Goal: Check status: Check status

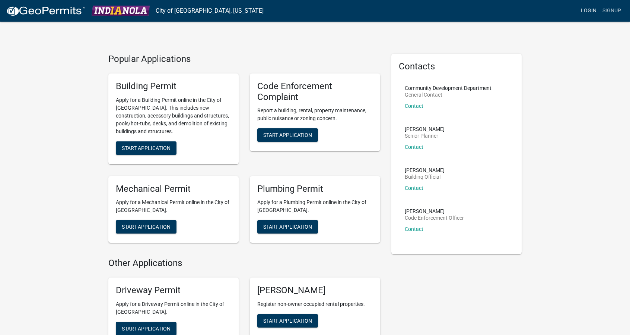
click at [582, 11] on link "Login" at bounding box center [589, 11] width 22 height 14
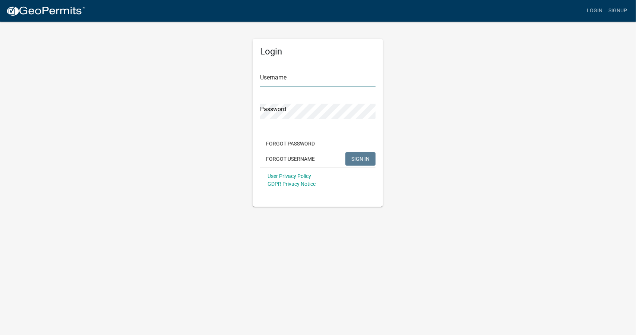
click at [290, 79] on input "Username" at bounding box center [318, 79] width 116 height 15
type input "[EMAIL_ADDRESS][DOMAIN_NAME]"
click at [345, 152] on button "SIGN IN" at bounding box center [360, 158] width 30 height 13
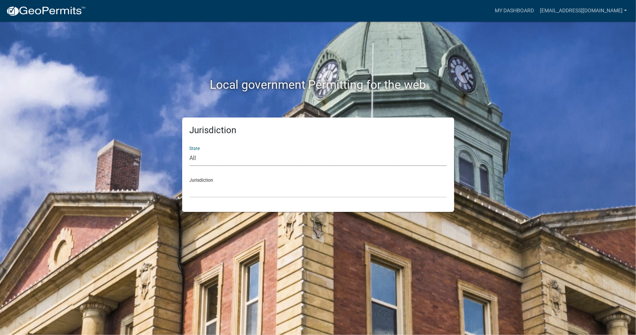
click at [194, 158] on select "All [US_STATE] [US_STATE] [US_STATE] [US_STATE] [US_STATE] [US_STATE] [US_STATE…" at bounding box center [318, 158] width 257 height 15
select select "[US_STATE]"
click at [190, 151] on select "All [US_STATE] [US_STATE] [US_STATE] [US_STATE] [US_STATE] [US_STATE] [US_STATE…" at bounding box center [318, 158] width 257 height 15
click at [200, 189] on select "[GEOGRAPHIC_DATA], [US_STATE] [GEOGRAPHIC_DATA], [US_STATE] [GEOGRAPHIC_DATA], …" at bounding box center [318, 189] width 257 height 15
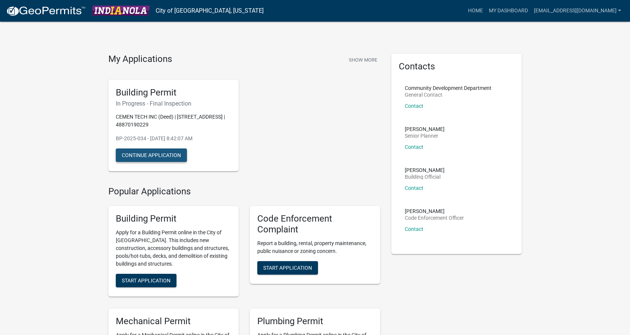
click at [176, 154] on button "Continue Application" at bounding box center [151, 154] width 71 height 13
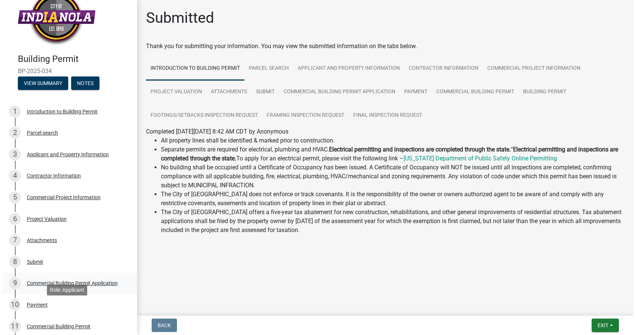
scroll to position [3, 0]
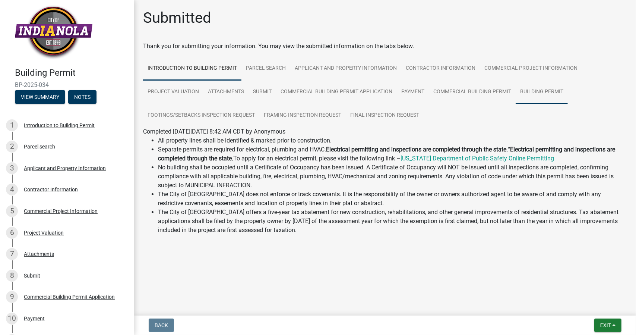
click at [536, 90] on link "Building Permit" at bounding box center [542, 92] width 52 height 24
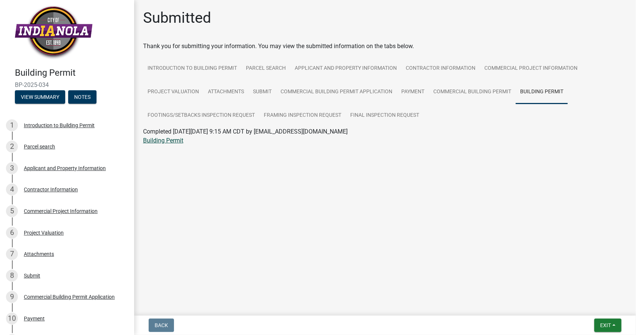
click at [170, 140] on link "Building Permit" at bounding box center [163, 140] width 40 height 7
click at [284, 111] on link "Framing Inspection Request" at bounding box center [302, 116] width 86 height 24
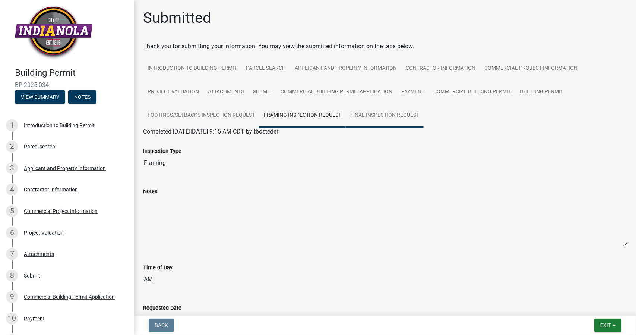
click at [367, 116] on link "Final Inspection Request" at bounding box center [385, 116] width 78 height 24
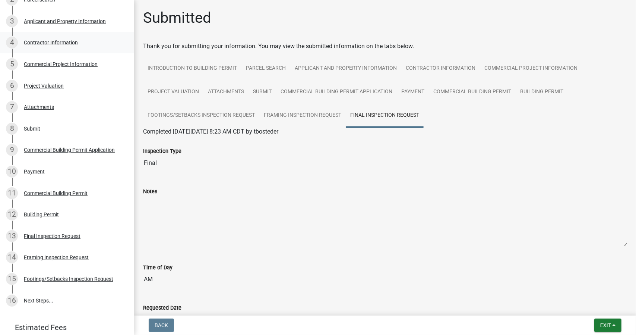
scroll to position [0, 0]
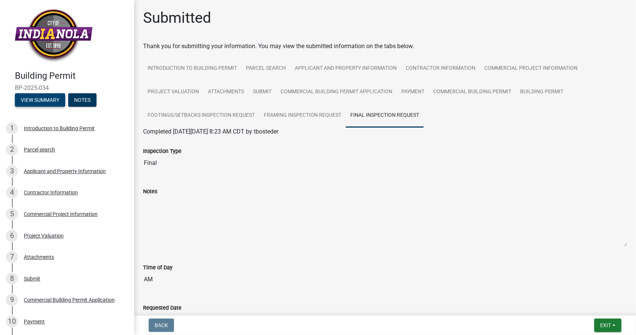
click at [46, 103] on button "View Summary" at bounding box center [40, 99] width 50 height 13
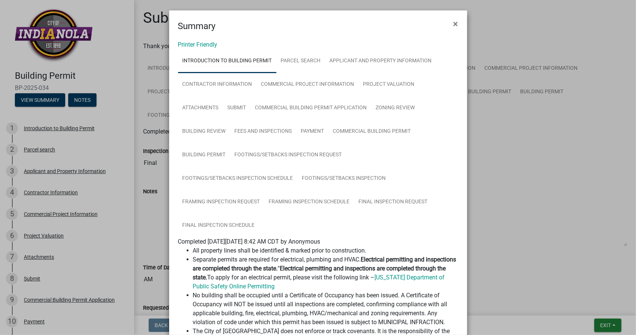
scroll to position [126, 0]
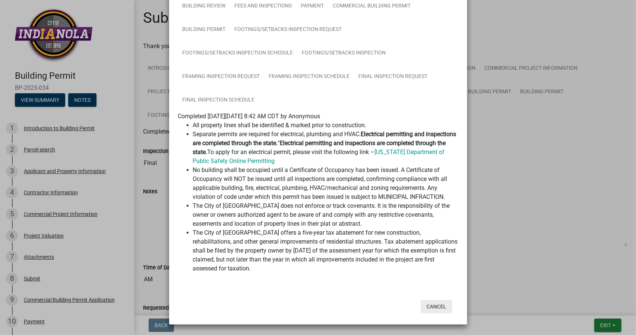
click at [429, 306] on button "Cancel" at bounding box center [437, 306] width 32 height 13
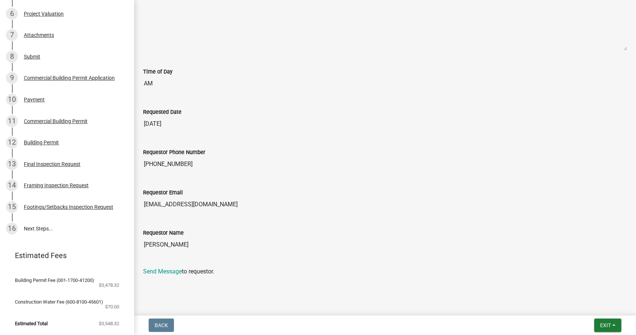
scroll to position [227, 0]
click at [47, 223] on link "16 Next Steps..." at bounding box center [67, 229] width 134 height 22
click at [70, 162] on div "Final Inspection Request" at bounding box center [52, 163] width 57 height 5
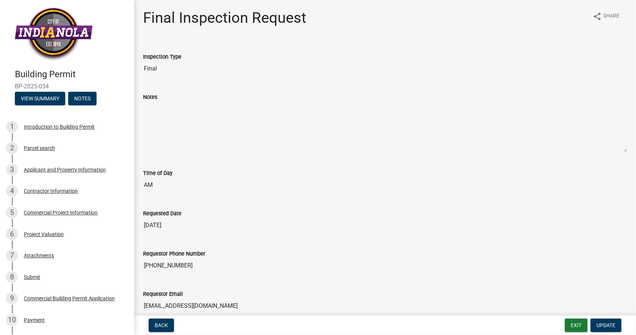
scroll to position [0, 0]
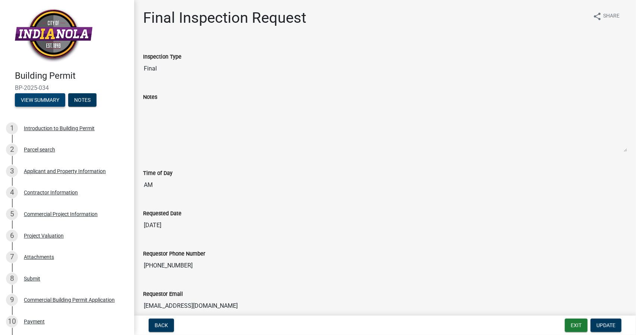
click at [41, 96] on button "View Summary" at bounding box center [40, 99] width 50 height 13
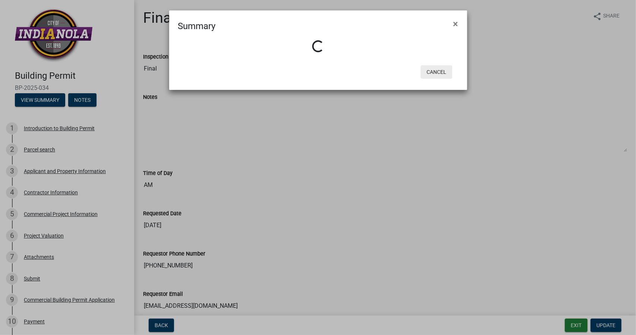
click at [440, 74] on button "Cancel" at bounding box center [437, 71] width 32 height 13
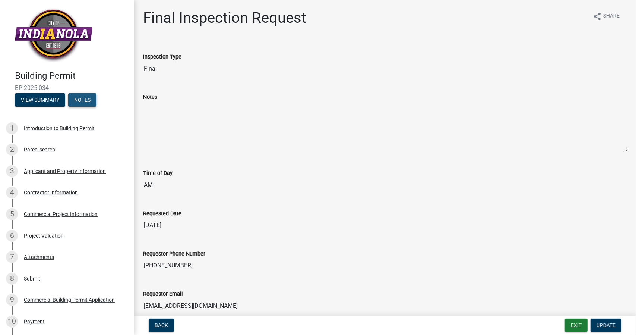
click at [89, 104] on button "Notes" at bounding box center [82, 99] width 28 height 13
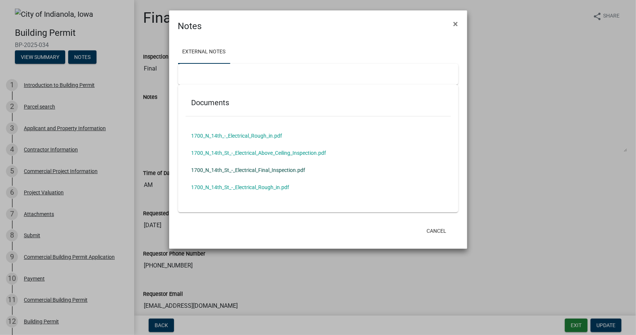
click at [263, 173] on link "1700_N_14th_St_-_Electrical_Final_Inspection.pdf" at bounding box center [318, 169] width 265 height 17
click at [423, 229] on button "Cancel" at bounding box center [437, 230] width 32 height 13
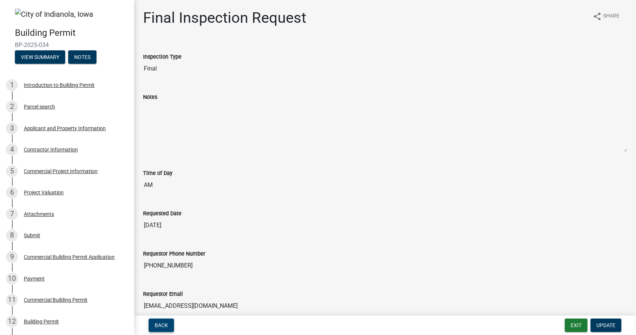
click at [166, 322] on span "Back" at bounding box center [161, 325] width 13 height 6
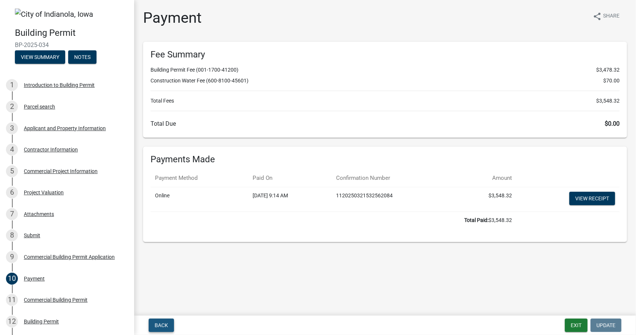
click at [159, 325] on span "Back" at bounding box center [161, 325] width 13 height 6
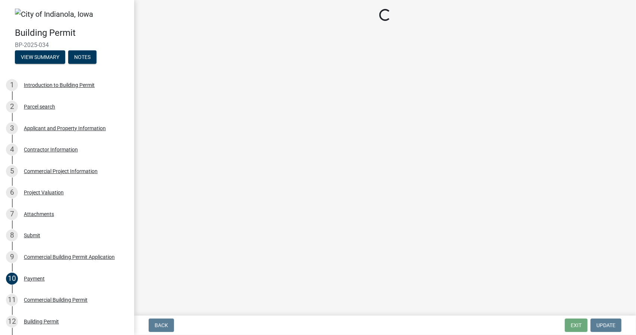
click at [157, 317] on nav "Back Exit Update" at bounding box center [385, 324] width 502 height 19
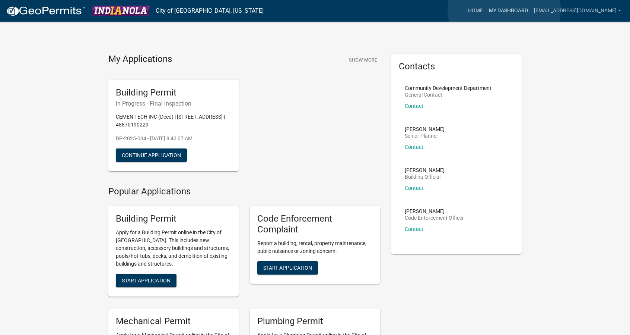
click at [504, 9] on link "My Dashboard" at bounding box center [508, 11] width 45 height 14
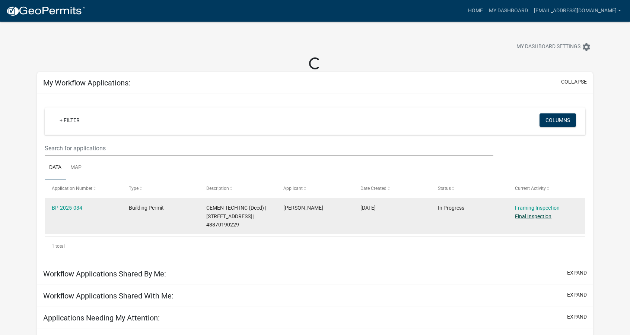
click at [526, 214] on link "Final Inspection" at bounding box center [533, 216] width 37 height 6
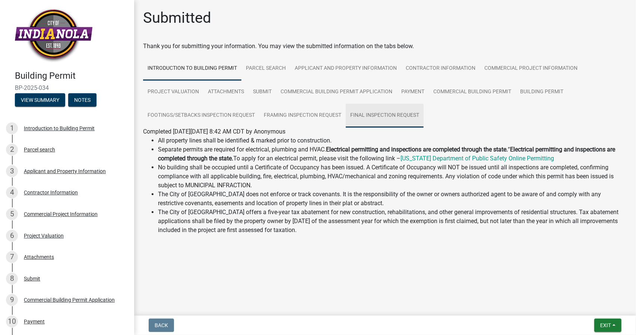
click at [385, 121] on link "Final Inspection Request" at bounding box center [385, 116] width 78 height 24
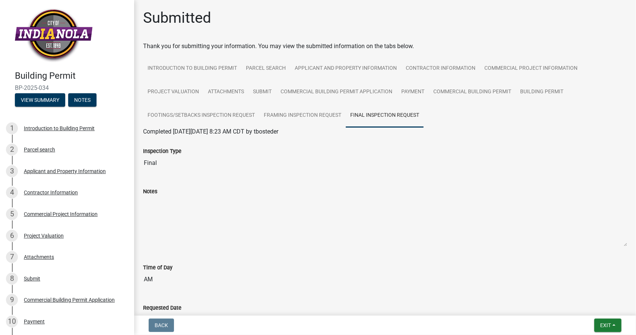
click at [192, 192] on div "Notes" at bounding box center [385, 191] width 484 height 9
click at [528, 94] on link "Building Permit" at bounding box center [542, 92] width 52 height 24
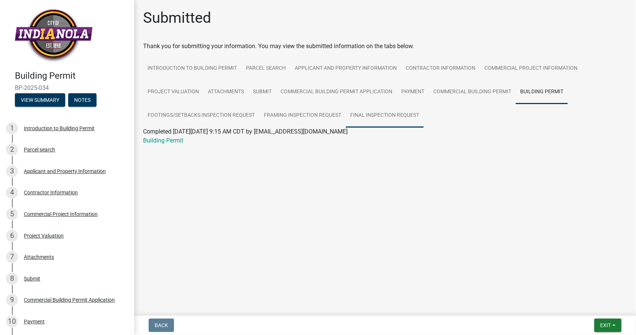
click at [411, 112] on link "Final Inspection Request" at bounding box center [385, 116] width 78 height 24
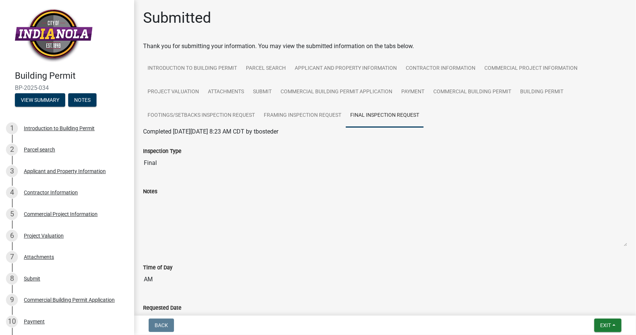
click at [215, 145] on div "Inspection Type Final" at bounding box center [385, 153] width 484 height 34
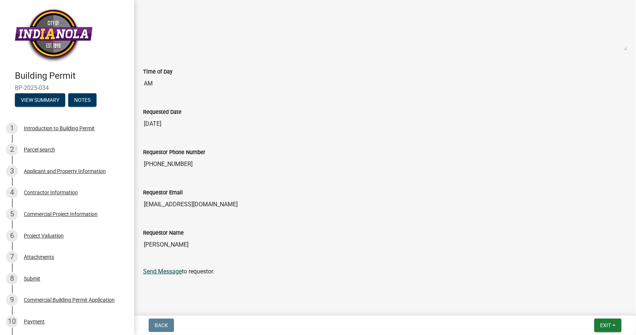
click at [161, 272] on link "Send Message" at bounding box center [162, 271] width 39 height 7
click at [164, 161] on input "[PHONE_NUMBER]" at bounding box center [385, 163] width 484 height 15
click at [194, 208] on input "[EMAIL_ADDRESS][DOMAIN_NAME]" at bounding box center [385, 204] width 484 height 15
click at [194, 198] on input "[EMAIL_ADDRESS][DOMAIN_NAME]" at bounding box center [385, 204] width 484 height 15
click at [225, 186] on div "Requestor Email [EMAIL_ADDRESS][DOMAIN_NAME]" at bounding box center [385, 194] width 484 height 34
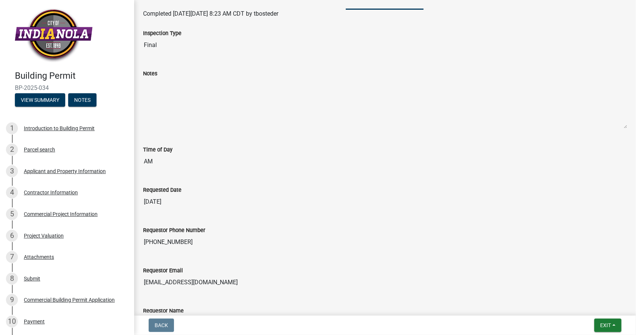
scroll to position [0, 0]
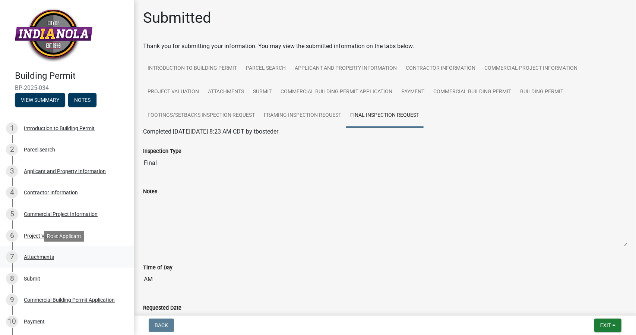
click at [47, 251] on div "7 Attachments" at bounding box center [64, 257] width 116 height 12
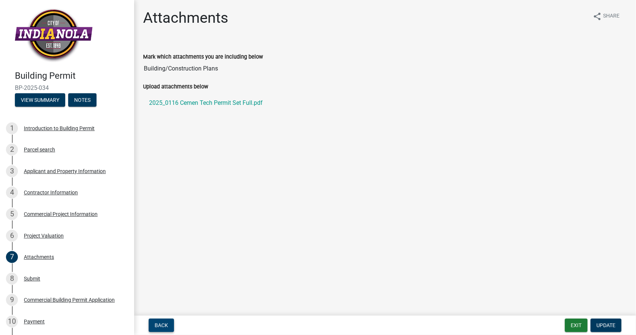
click at [155, 320] on button "Back" at bounding box center [161, 324] width 25 height 13
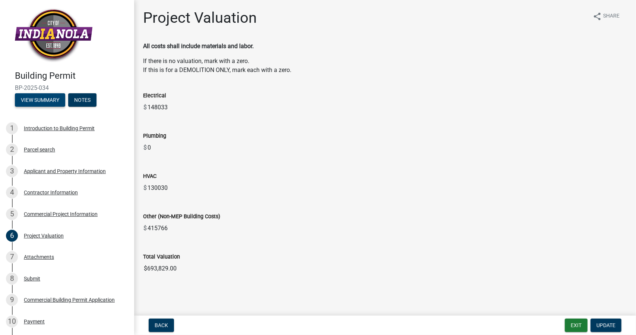
click at [59, 98] on button "View Summary" at bounding box center [40, 99] width 50 height 13
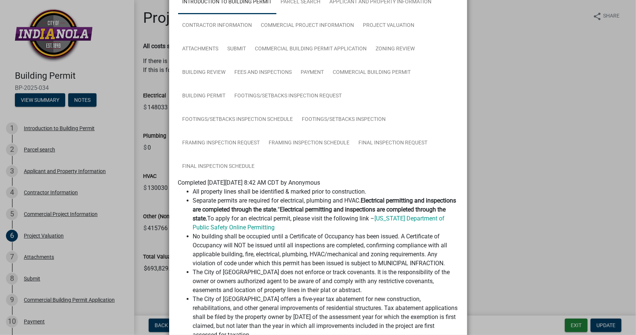
scroll to position [126, 0]
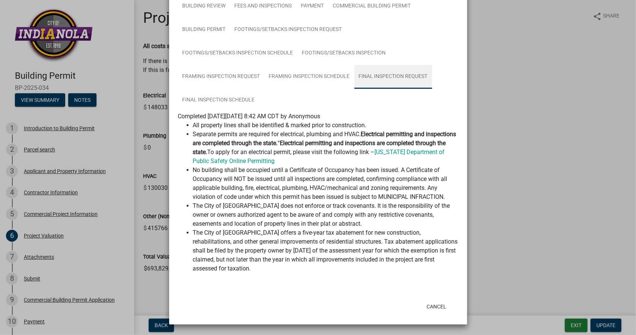
click at [409, 83] on link "Final Inspection Request" at bounding box center [393, 77] width 78 height 24
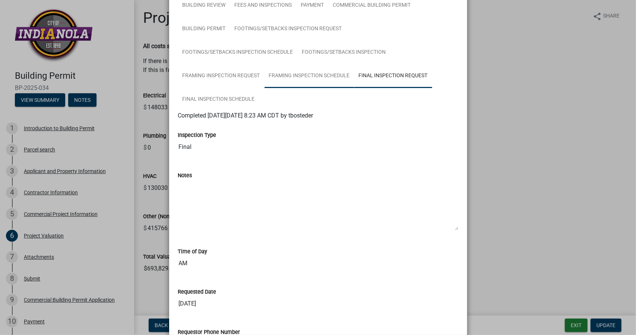
click at [285, 81] on link "Framing Inspection Schedule" at bounding box center [310, 76] width 90 height 24
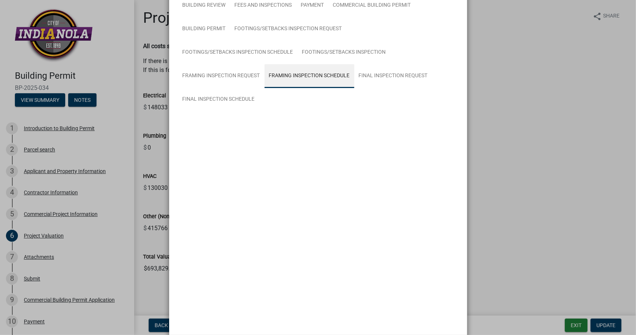
scroll to position [88, 0]
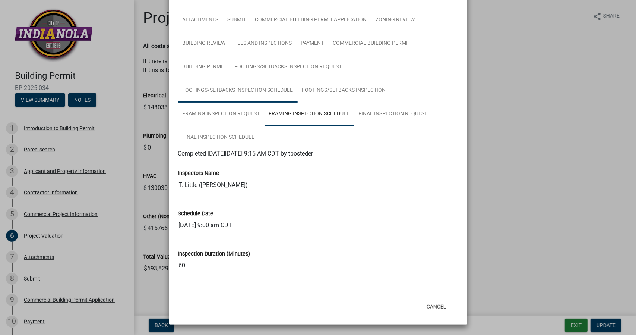
click at [232, 100] on link "Footings/Setbacks Inspection Schedule" at bounding box center [238, 91] width 120 height 24
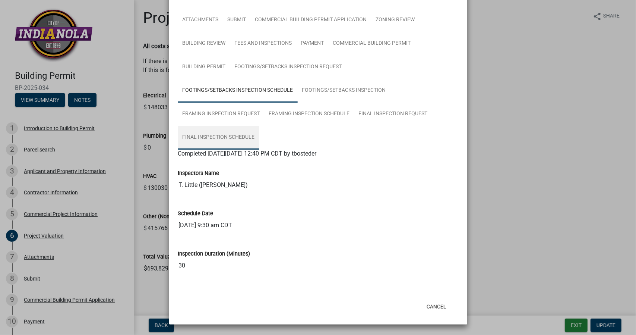
click at [230, 126] on link "Final Inspection Schedule" at bounding box center [218, 138] width 81 height 24
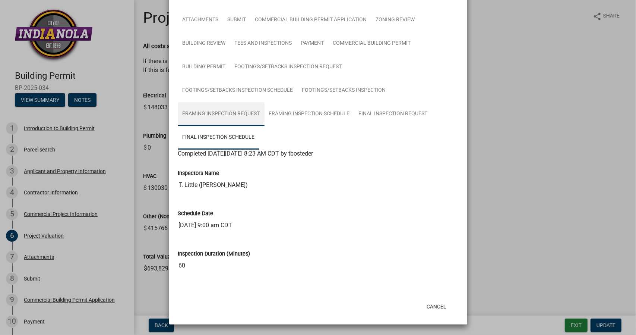
click at [234, 114] on link "Framing Inspection Request" at bounding box center [221, 114] width 86 height 24
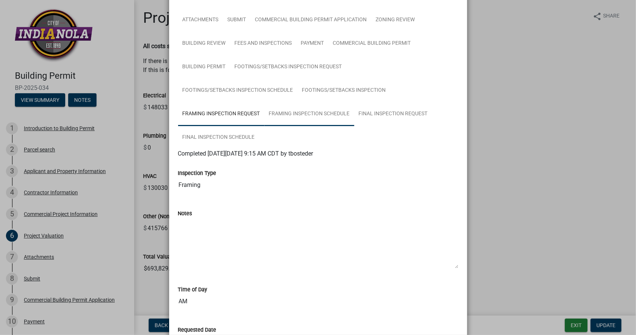
click at [288, 113] on link "Framing Inspection Schedule" at bounding box center [310, 114] width 90 height 24
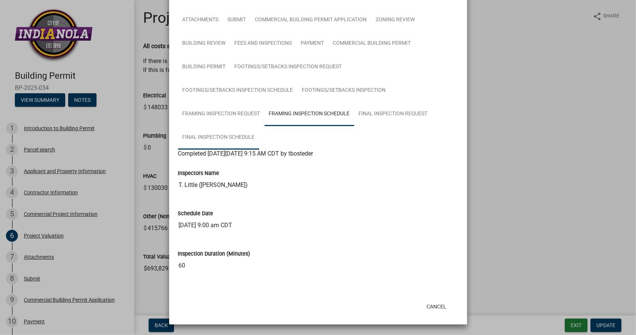
click at [234, 143] on link "Final Inspection Schedule" at bounding box center [218, 138] width 81 height 24
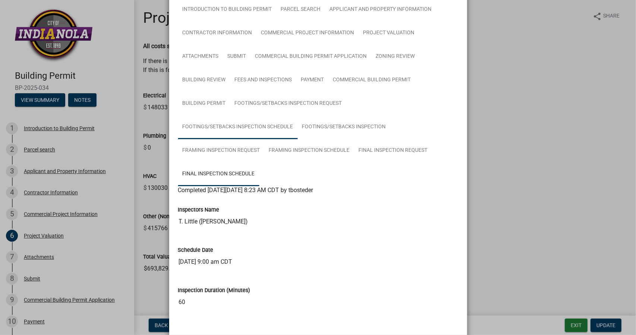
scroll to position [51, 0]
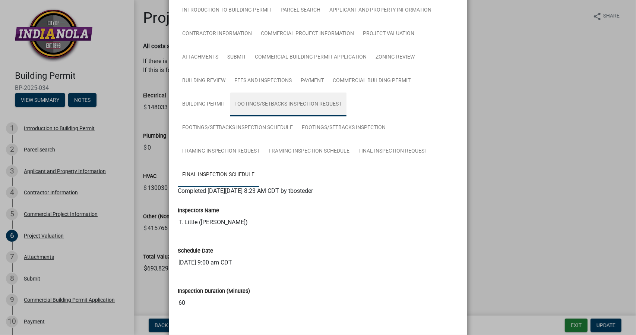
click at [280, 105] on link "Footings/Setbacks Inspection Request" at bounding box center [288, 104] width 116 height 24
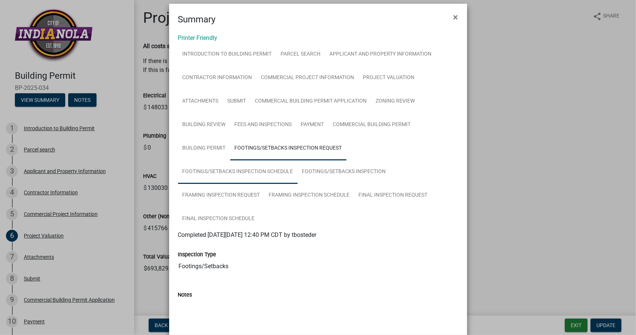
scroll to position [4, 0]
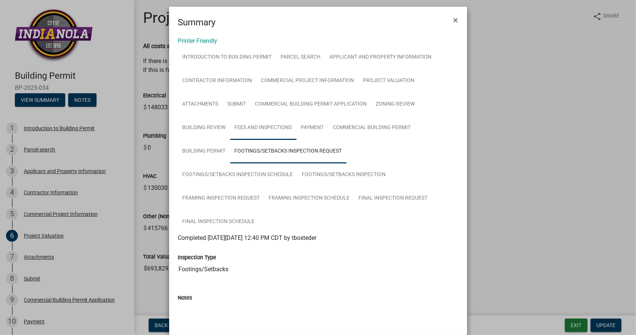
click at [275, 134] on link "Fees and Inspections" at bounding box center [263, 128] width 66 height 24
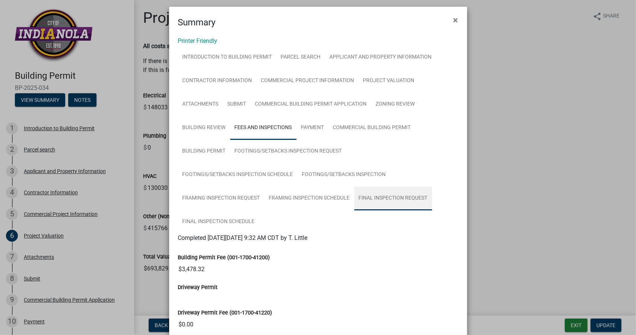
click at [379, 191] on link "Final Inspection Request" at bounding box center [393, 198] width 78 height 24
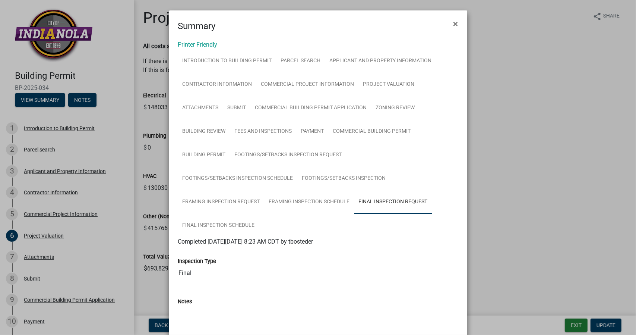
scroll to position [0, 0]
click at [457, 27] on button "×" at bounding box center [455, 23] width 17 height 21
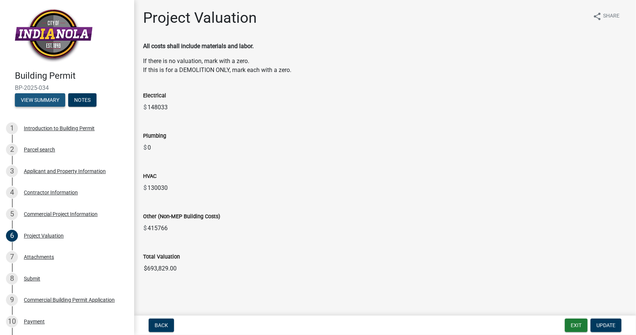
click at [34, 97] on button "View Summary" at bounding box center [40, 99] width 50 height 13
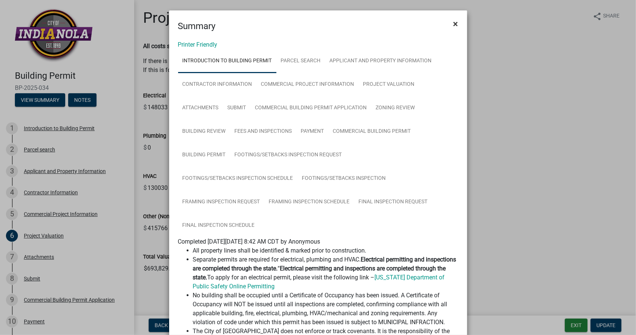
click at [453, 25] on span "×" at bounding box center [455, 24] width 5 height 10
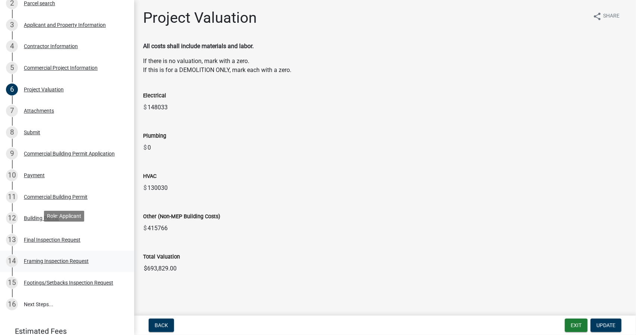
scroll to position [149, 0]
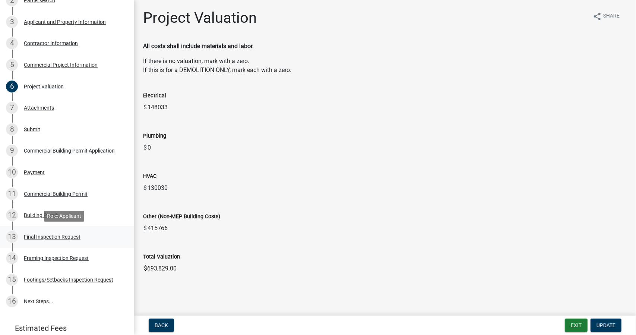
click at [49, 240] on div "13 Final Inspection Request" at bounding box center [64, 237] width 116 height 12
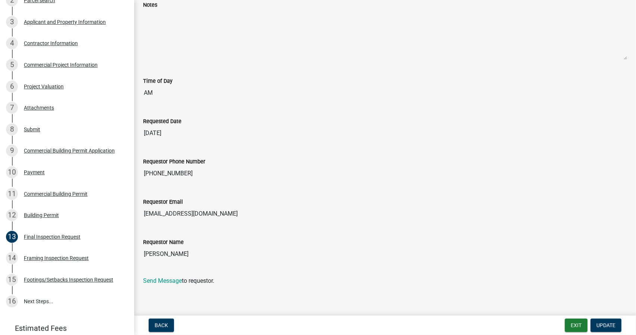
scroll to position [0, 0]
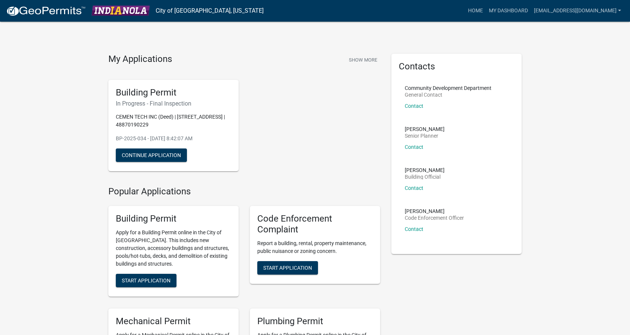
click at [184, 113] on p "CEMEN TECH INC (Deed) | [STREET_ADDRESS] | 48870190229" at bounding box center [174, 121] width 116 height 16
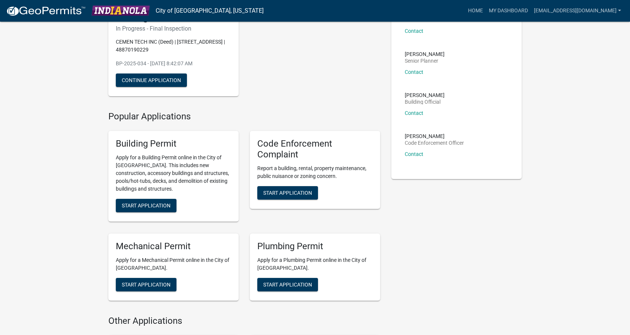
scroll to position [75, 0]
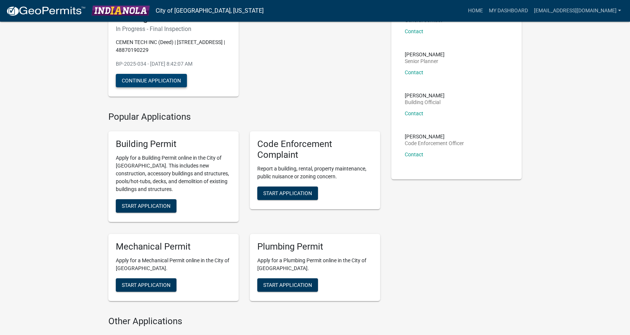
click at [175, 83] on button "Continue Application" at bounding box center [151, 80] width 71 height 13
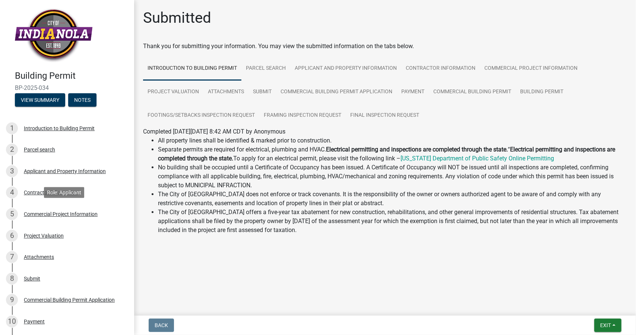
scroll to position [227, 0]
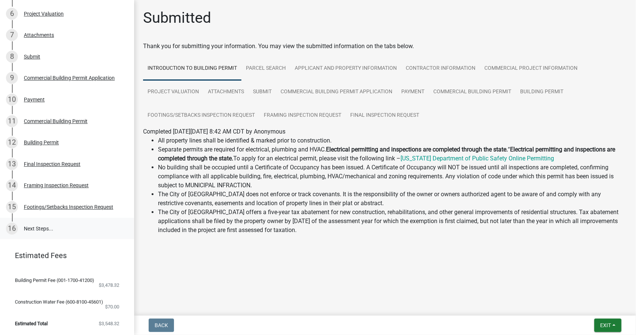
click at [61, 226] on link "16 Next Steps..." at bounding box center [67, 229] width 134 height 22
click at [40, 230] on link "16 Next Steps..." at bounding box center [67, 229] width 134 height 22
click at [37, 224] on link "16 Next Steps..." at bounding box center [67, 229] width 134 height 22
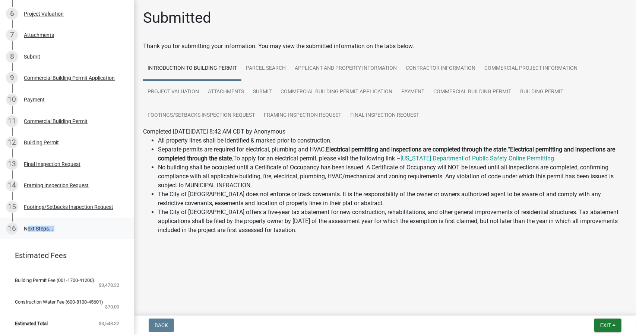
click at [37, 224] on link "16 Next Steps..." at bounding box center [67, 229] width 134 height 22
click at [372, 108] on link "Final Inspection Request" at bounding box center [385, 116] width 78 height 24
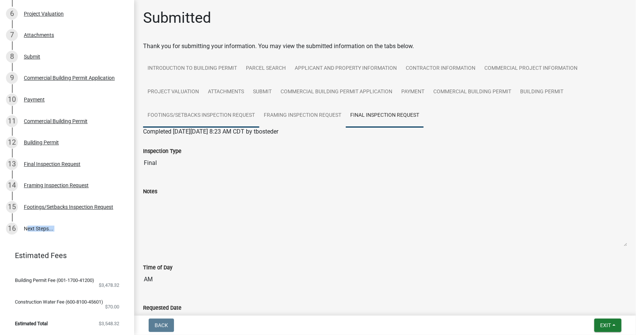
click at [221, 121] on link "Footings/Setbacks Inspection Request" at bounding box center [201, 116] width 116 height 24
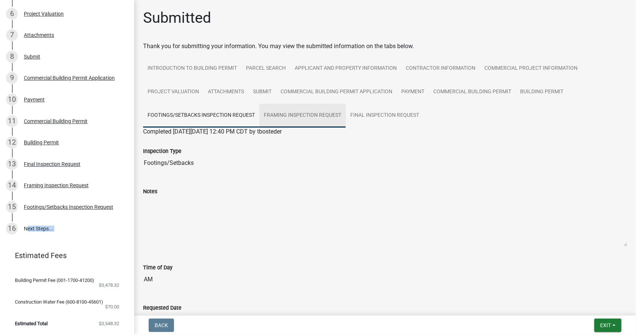
click at [301, 113] on link "Framing Inspection Request" at bounding box center [302, 116] width 86 height 24
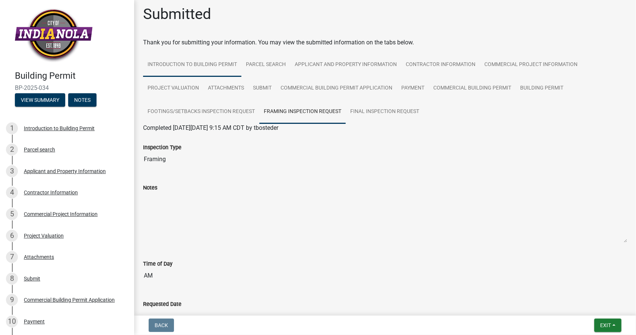
scroll to position [0, 0]
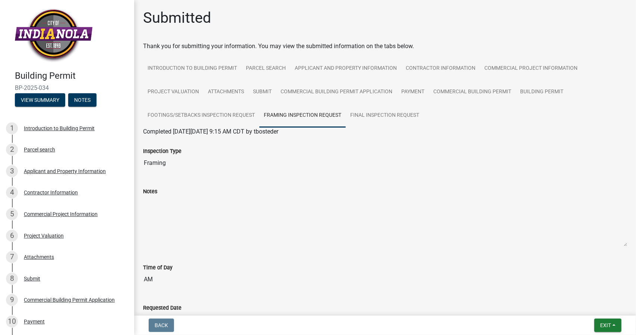
drag, startPoint x: 56, startPoint y: 88, endPoint x: 7, endPoint y: 82, distance: 48.8
click at [7, 82] on div "Building Permit BP-2025-034 View Summary Notes" at bounding box center [67, 86] width 122 height 44
copy span "BP-2025-034"
click at [375, 121] on link "Final Inspection Request" at bounding box center [385, 116] width 78 height 24
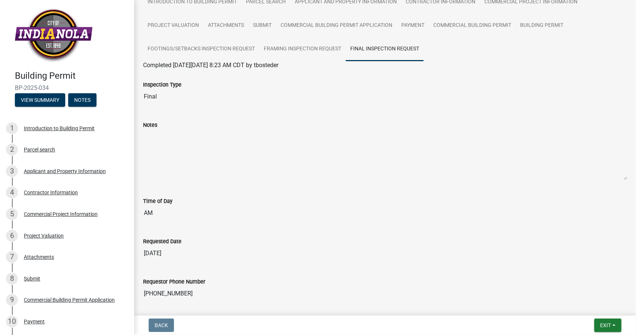
scroll to position [196, 0]
